Goal: Information Seeking & Learning: Learn about a topic

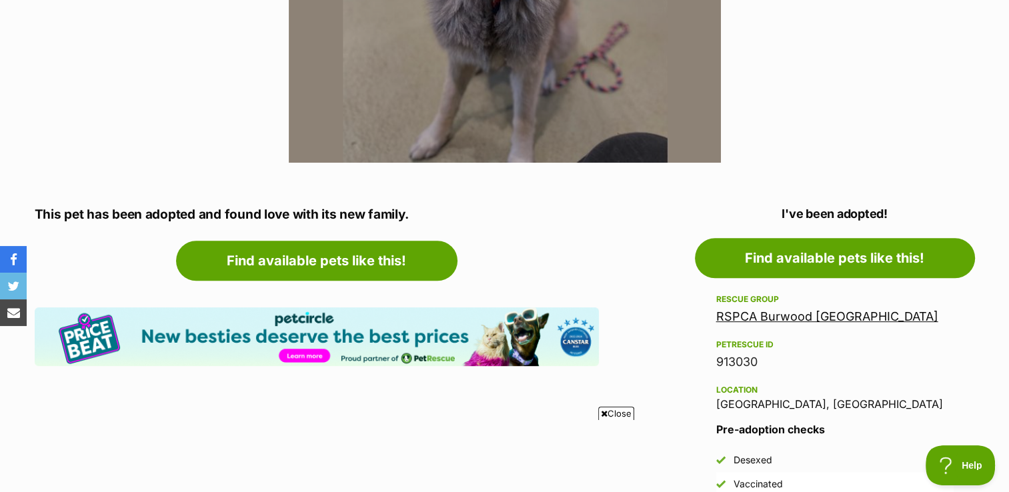
scroll to position [534, 0]
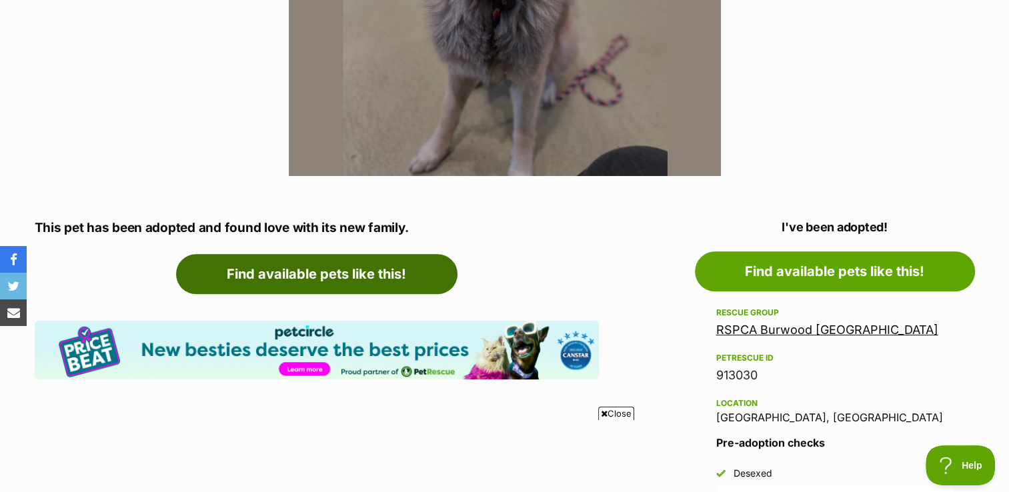
click at [314, 276] on link "Find available pets like this!" at bounding box center [317, 274] width 282 height 40
